Goal: Check status: Check status

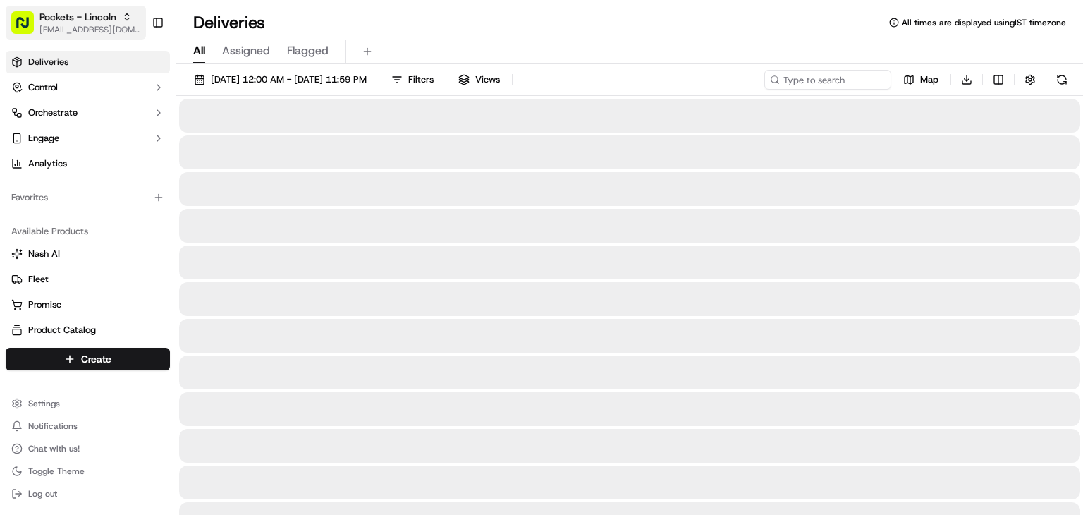
click at [125, 15] on icon "button" at bounding box center [127, 17] width 10 height 10
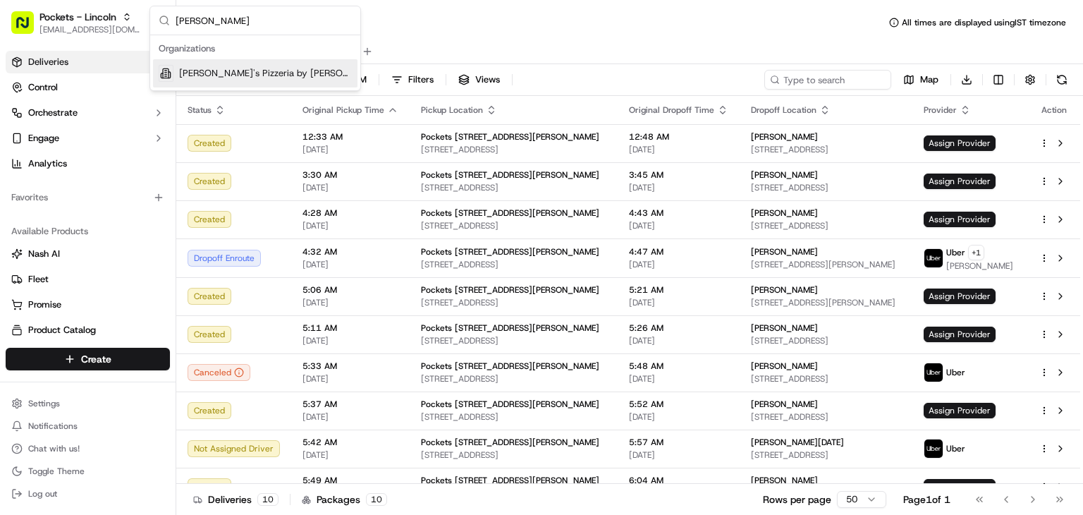
type input "gino"
click at [250, 80] on div "[PERSON_NAME]'s Pizzeria by [PERSON_NAME]" at bounding box center [255, 73] width 205 height 28
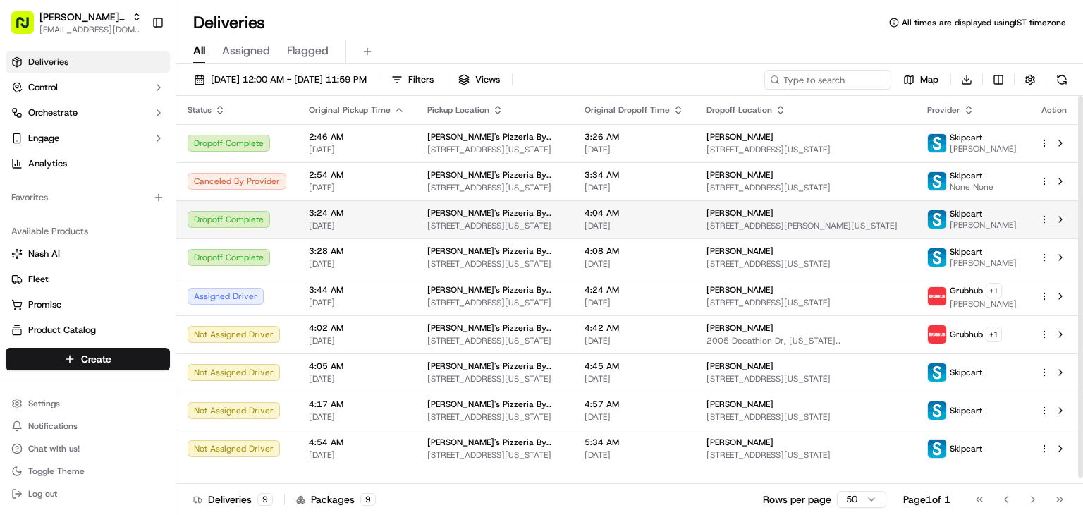
scroll to position [6, 0]
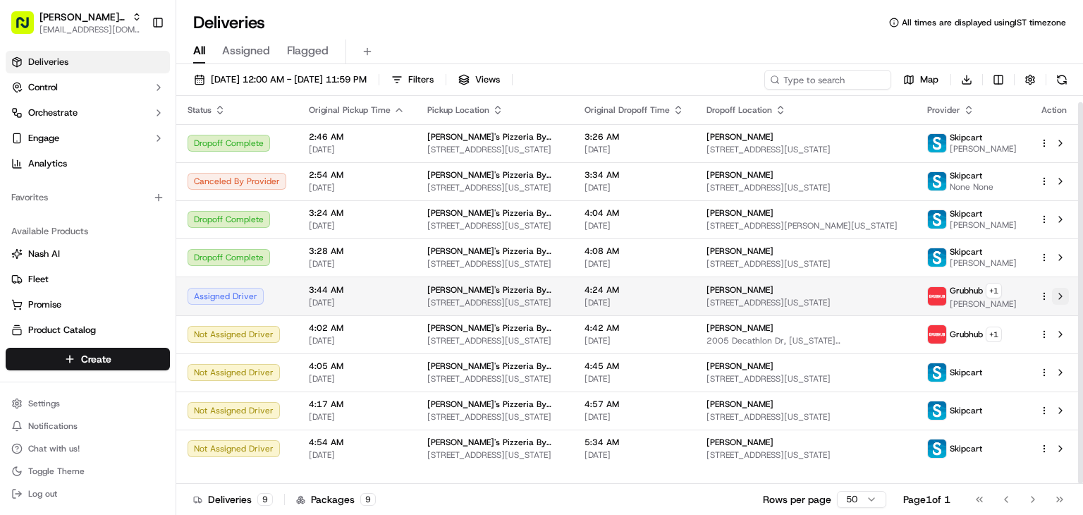
click at [1052, 305] on button at bounding box center [1060, 296] width 17 height 17
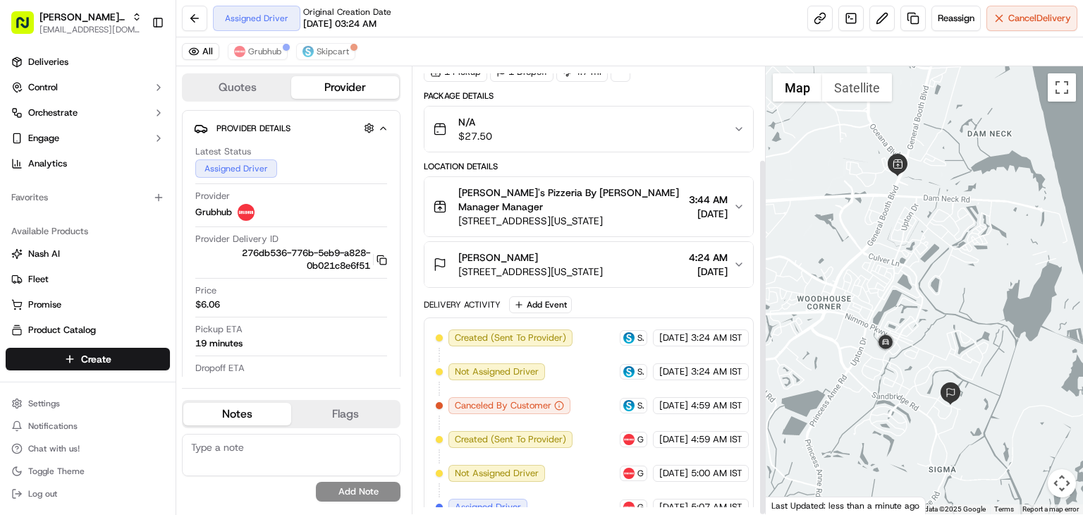
scroll to position [116, 0]
